Goal: Information Seeking & Learning: Learn about a topic

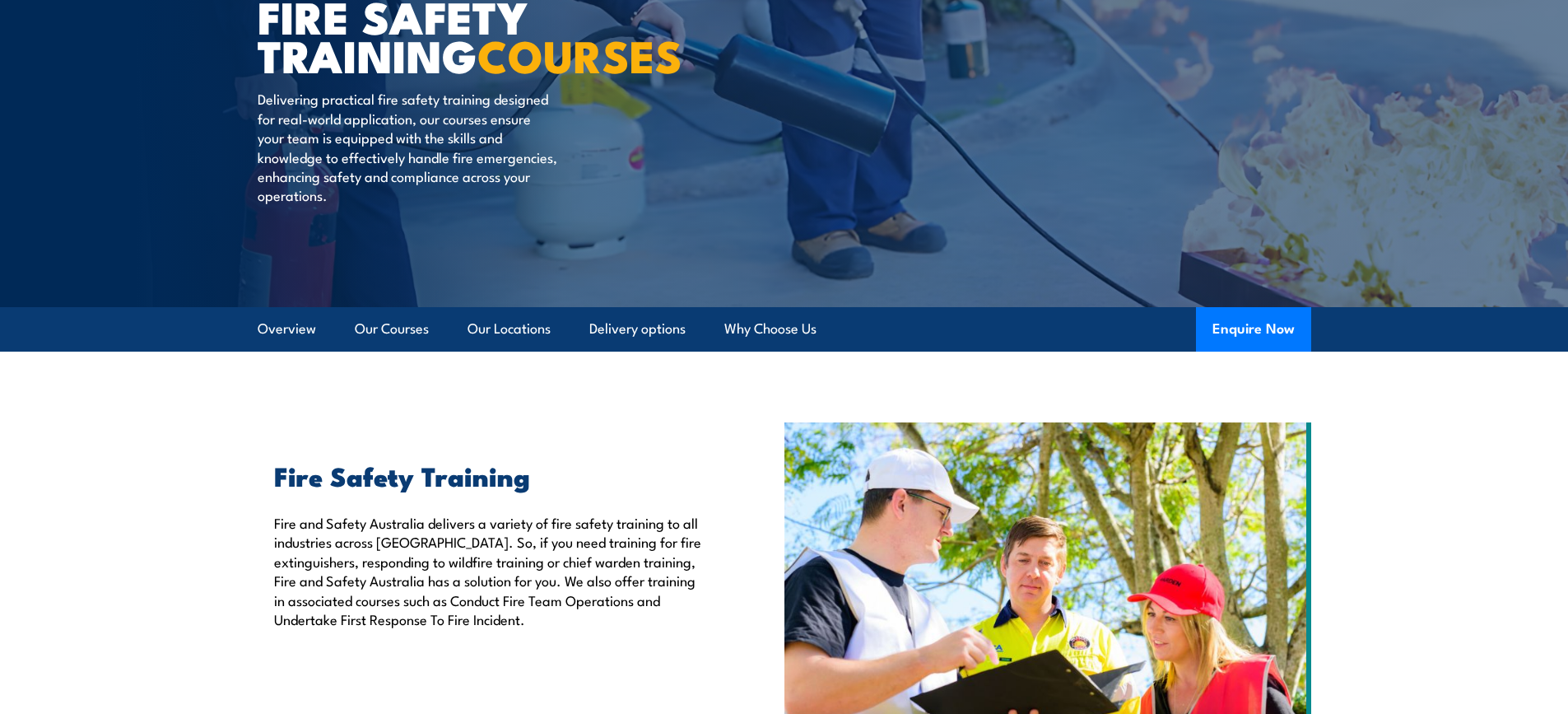
scroll to position [247, 0]
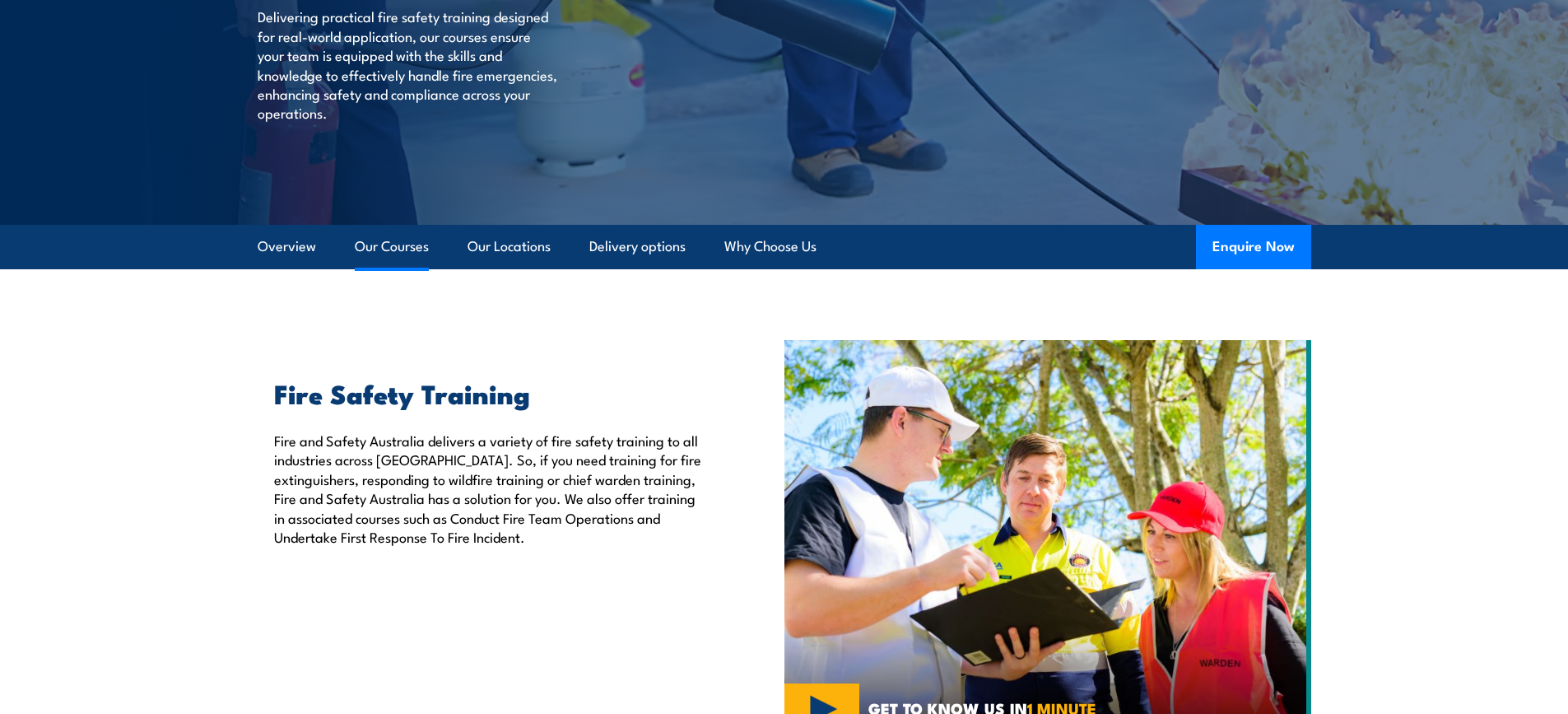
click at [393, 240] on link "Our Courses" at bounding box center [392, 246] width 75 height 43
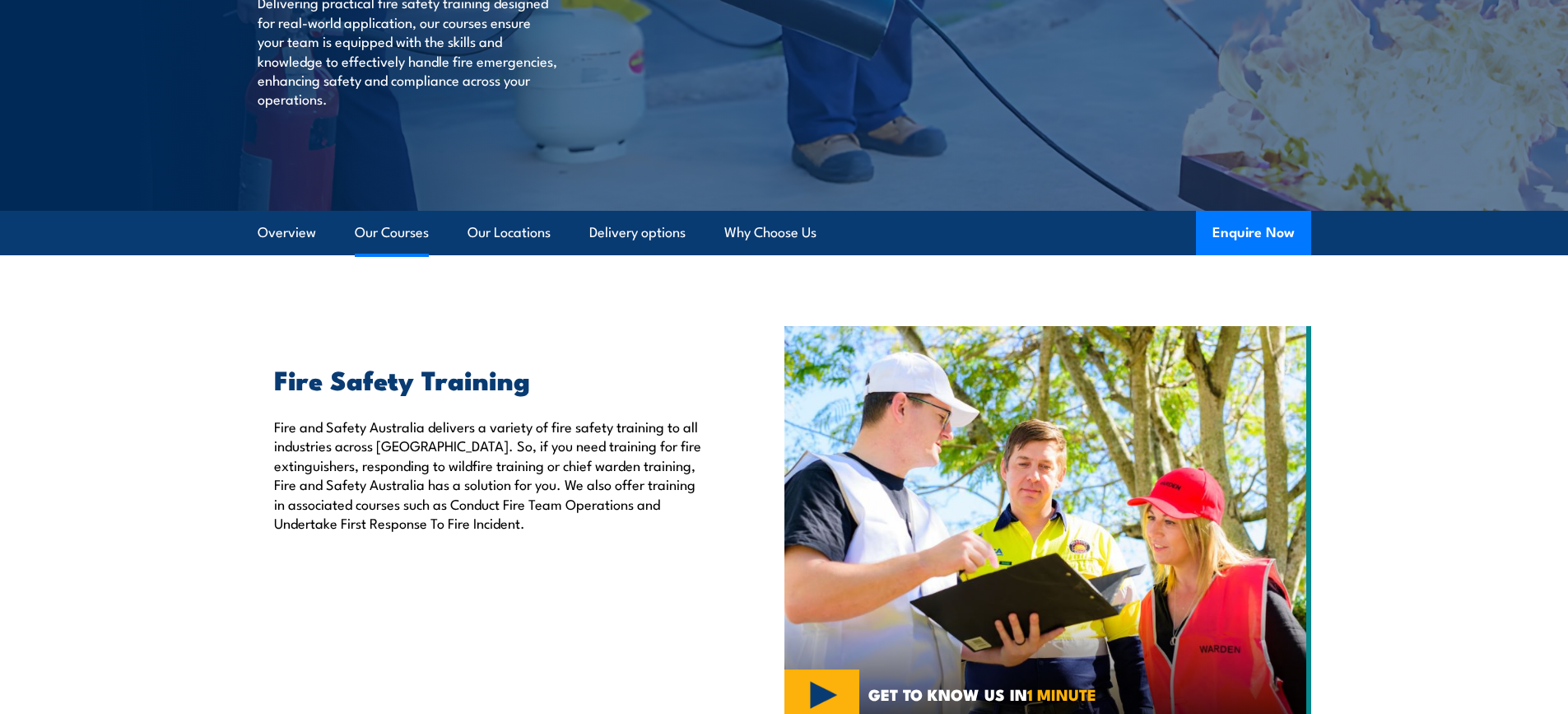
scroll to position [1351, 0]
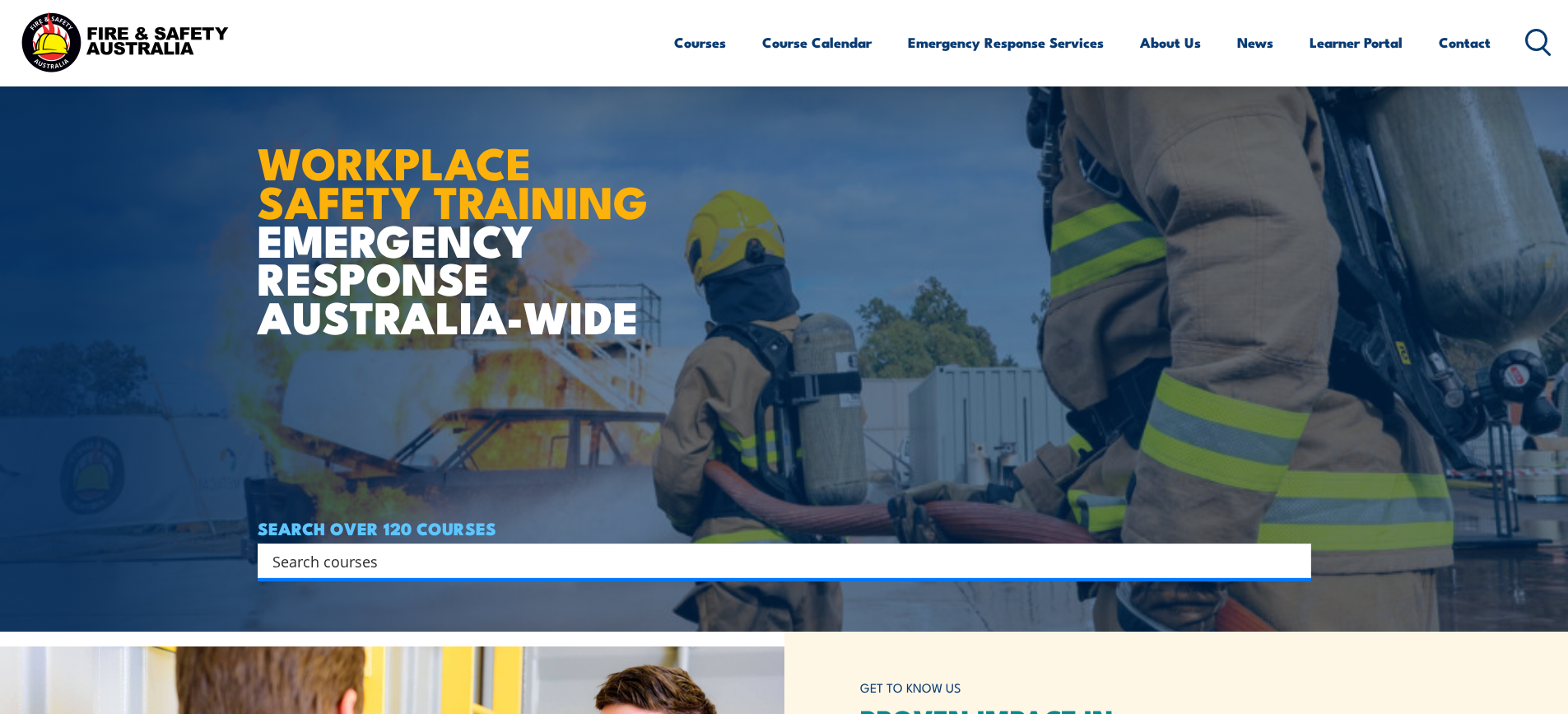
scroll to position [165, 0]
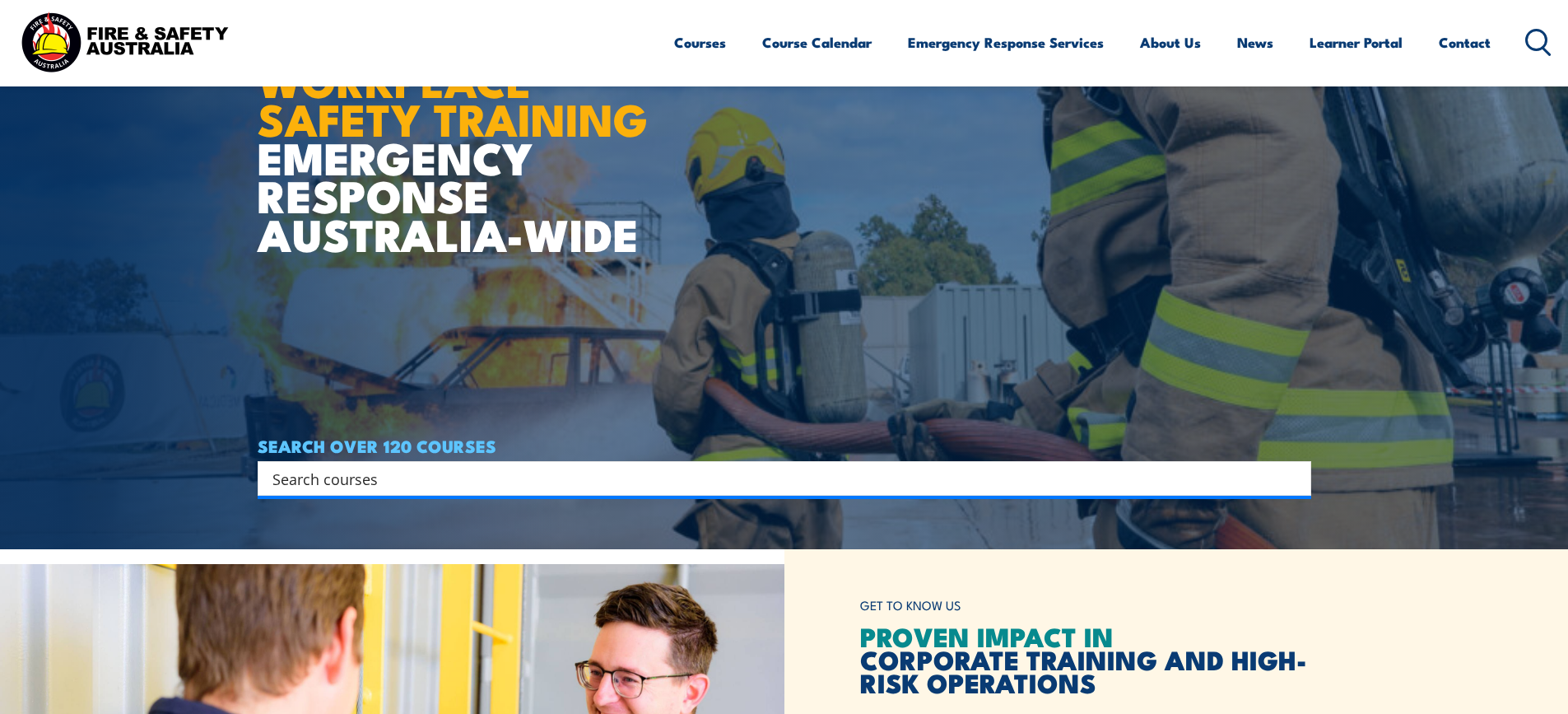
click at [404, 475] on input "Search input" at bounding box center [774, 478] width 1003 height 25
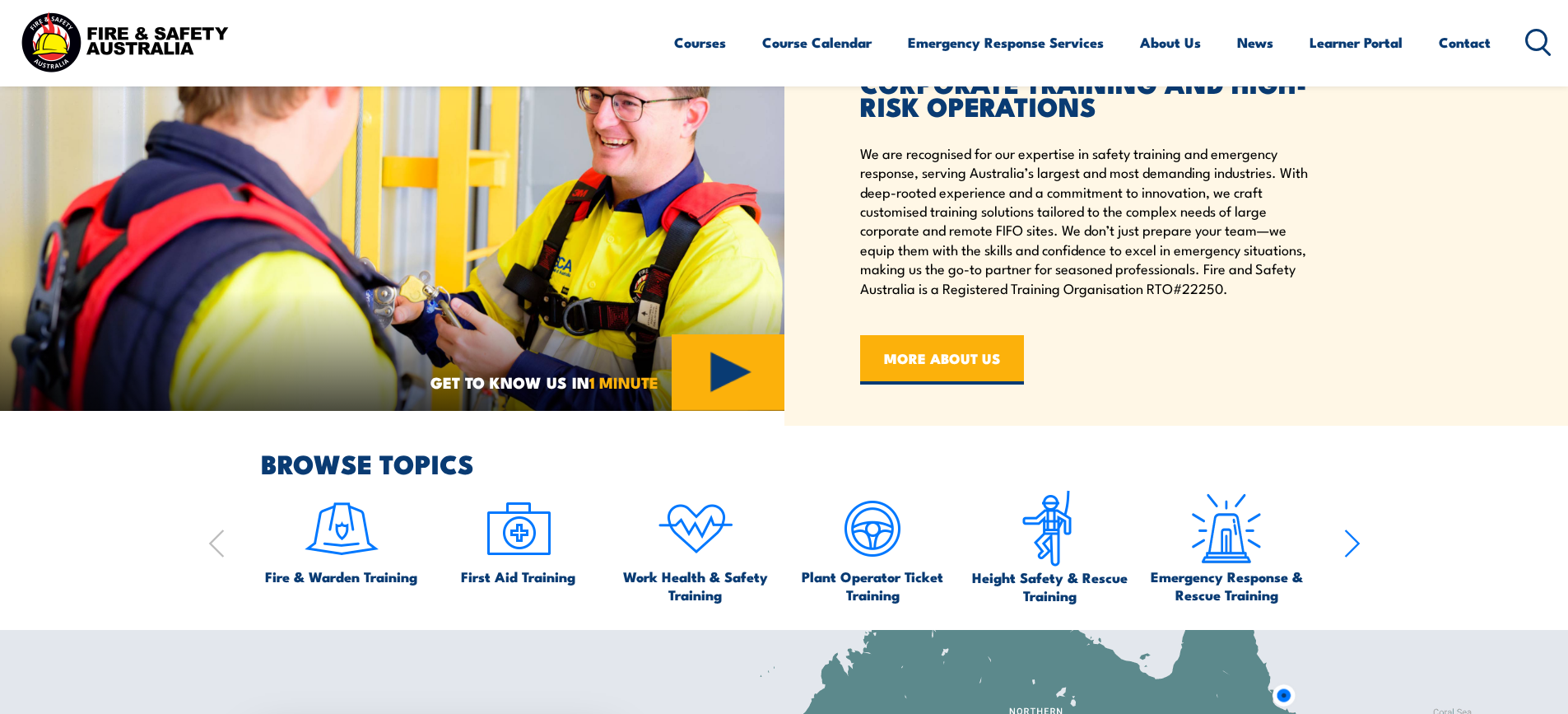
scroll to position [823, 0]
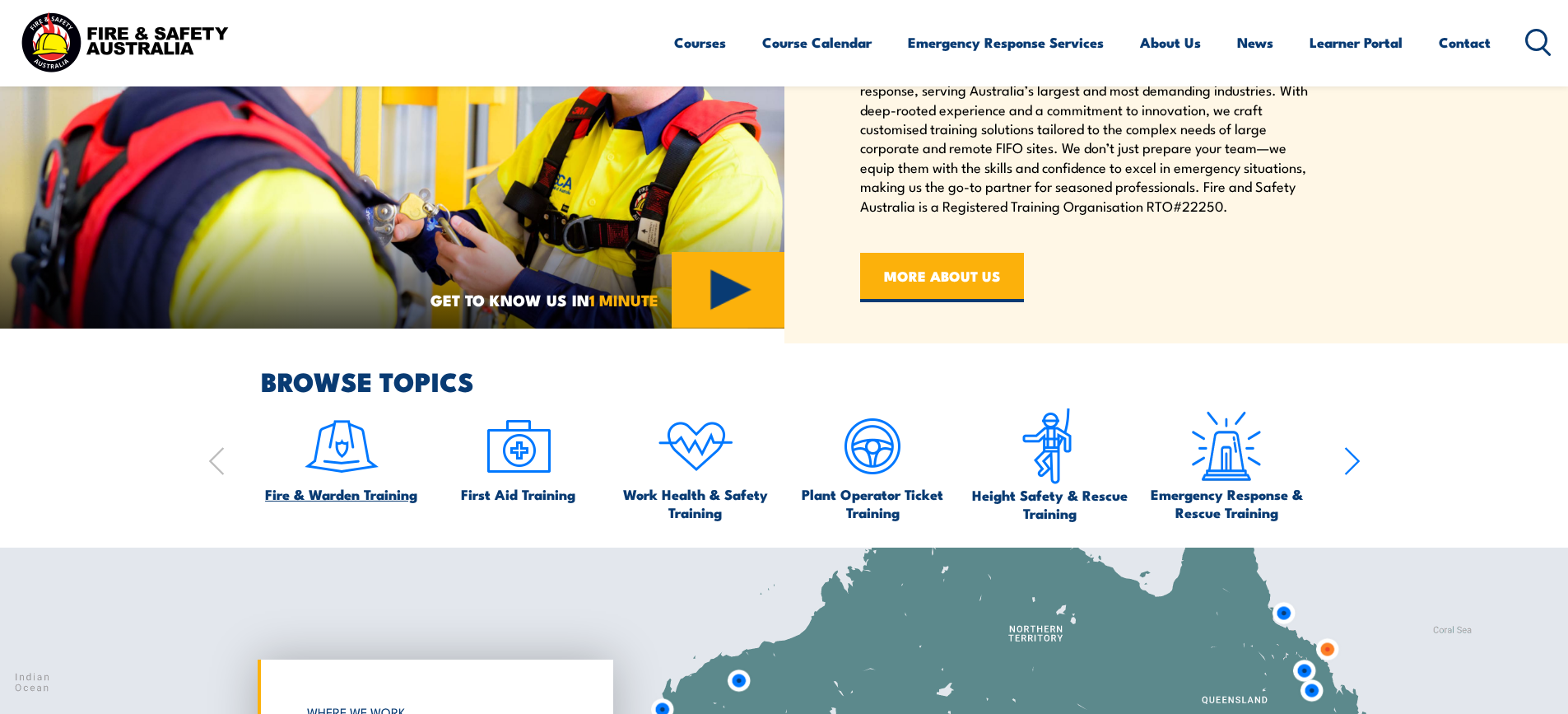
click at [355, 448] on img at bounding box center [341, 446] width 77 height 77
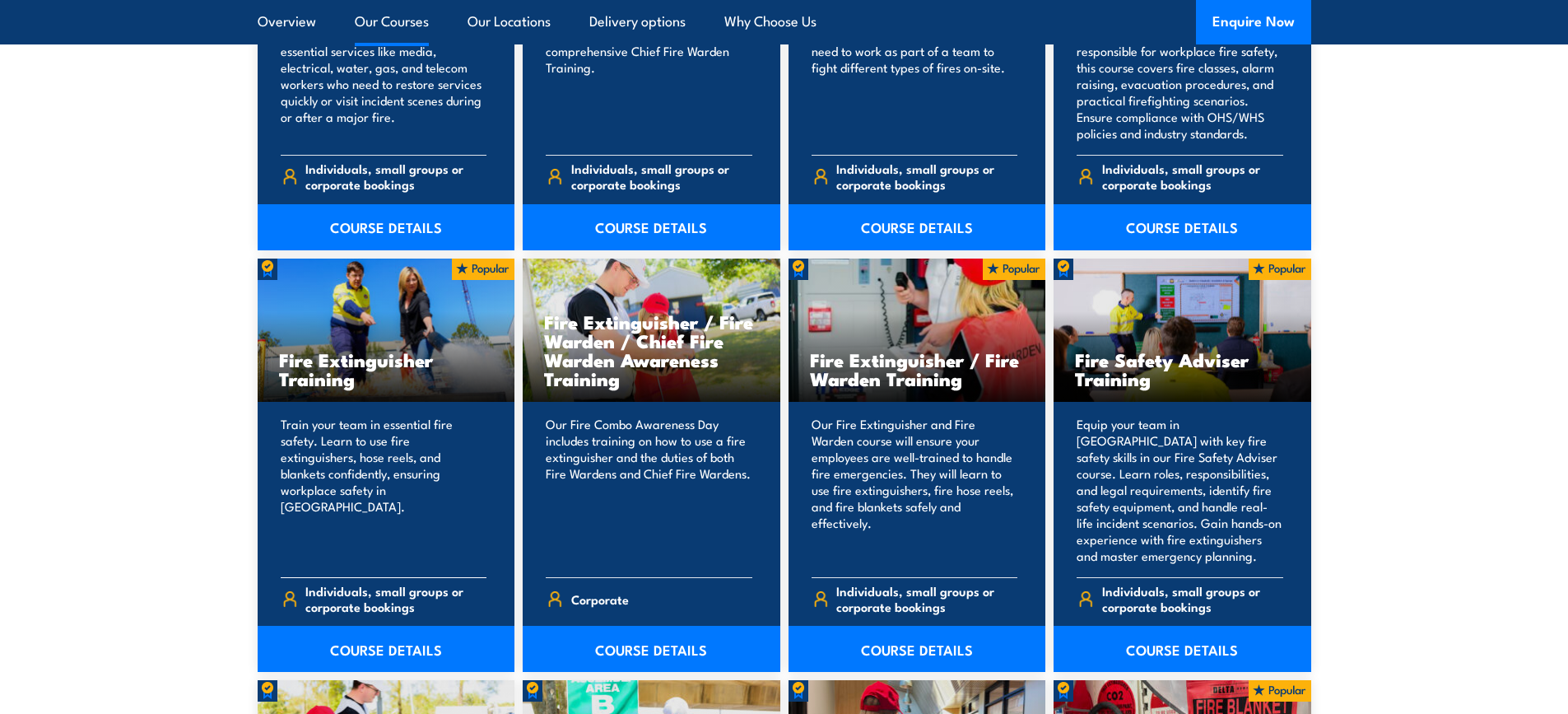
scroll to position [1646, 0]
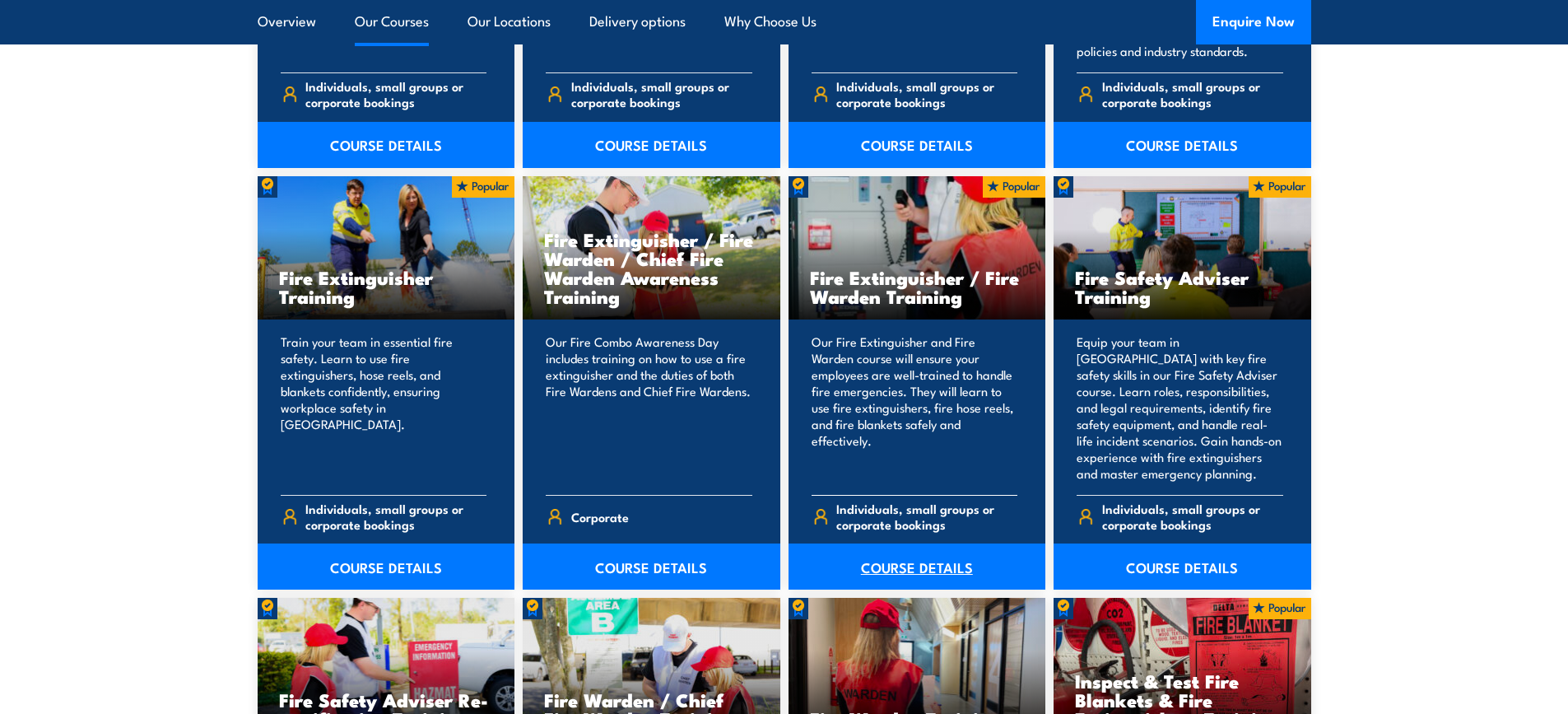
click at [913, 567] on link "COURSE DETAILS" at bounding box center [917, 566] width 258 height 46
click at [355, 556] on link "COURSE DETAILS" at bounding box center [386, 566] width 258 height 46
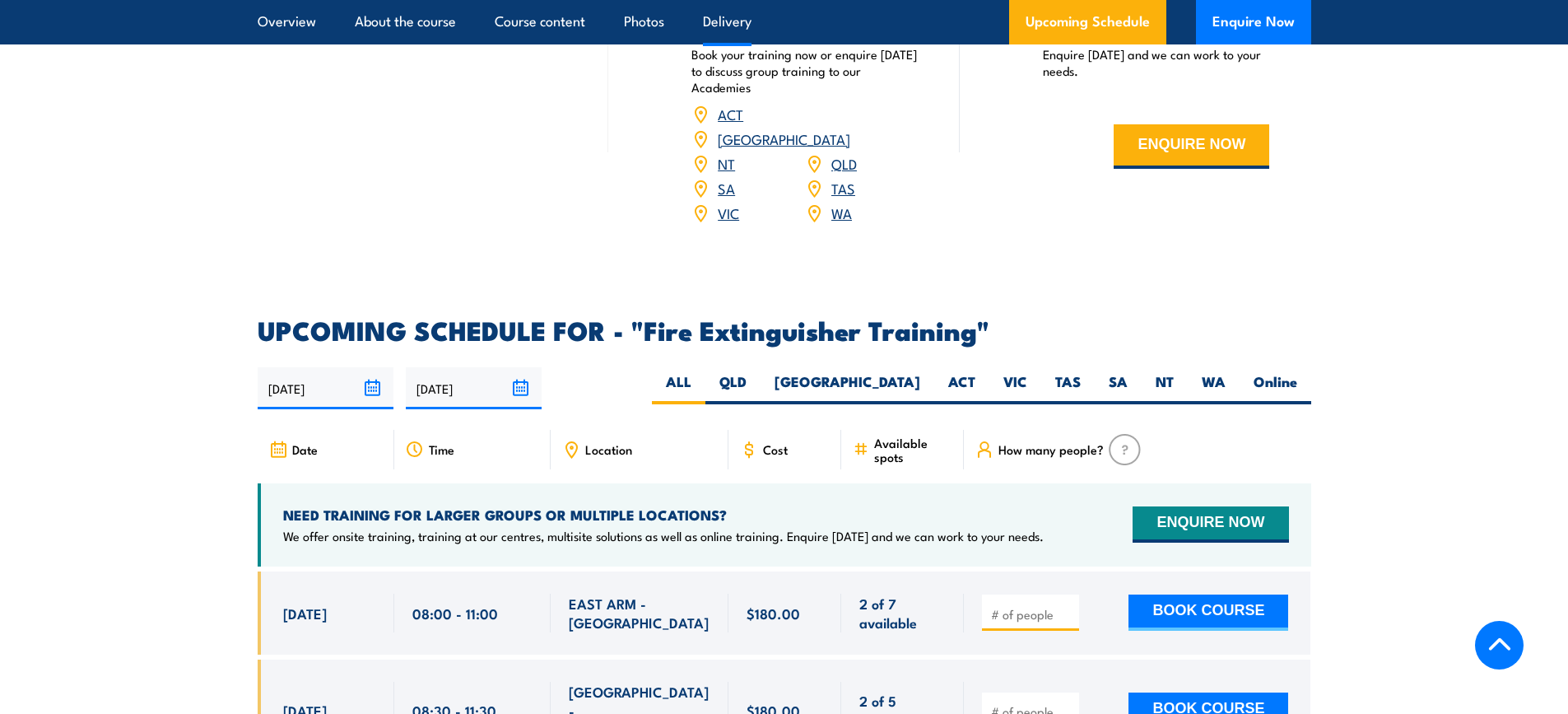
scroll to position [2222, 0]
